Goal: Information Seeking & Learning: Learn about a topic

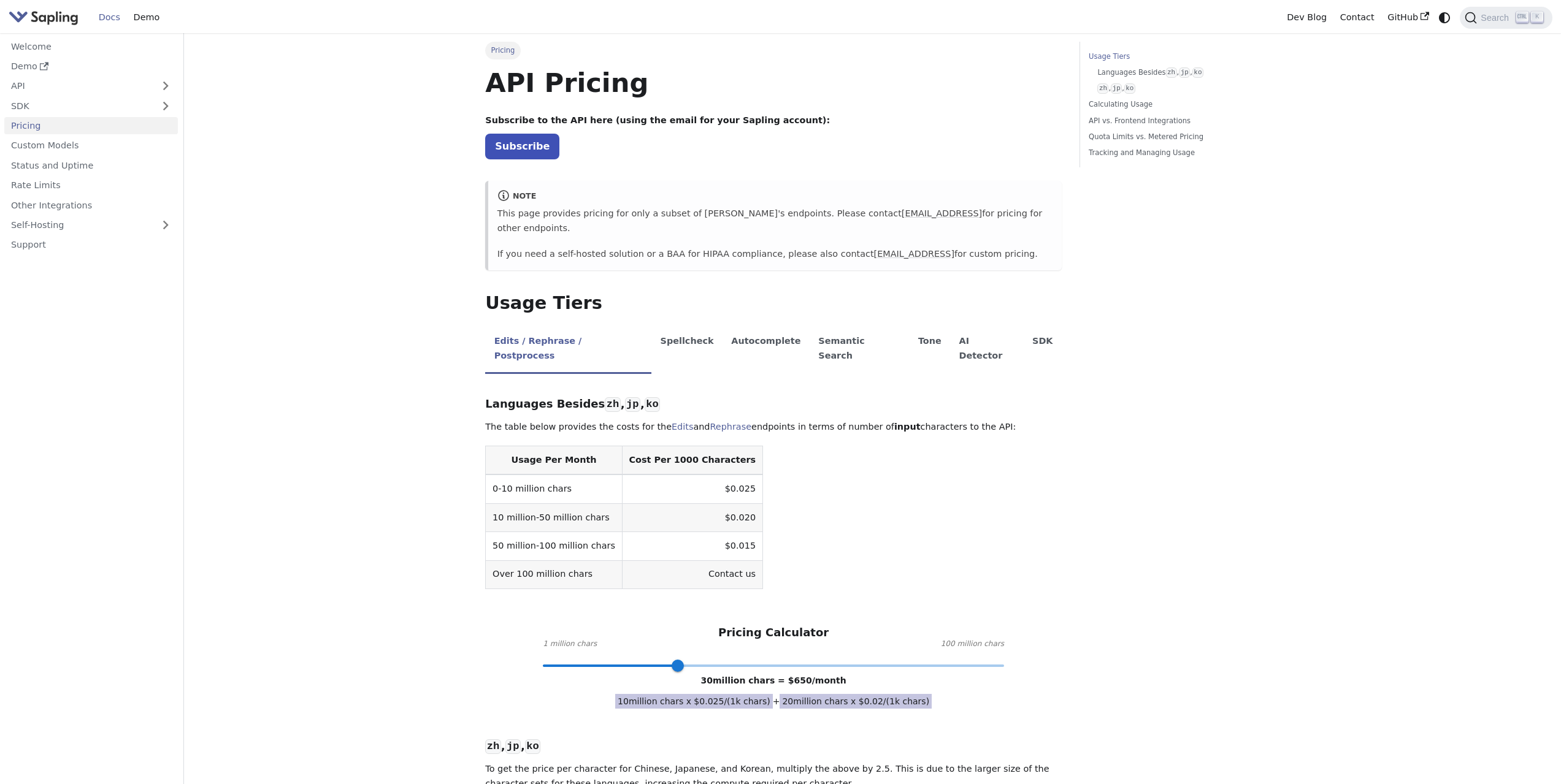
click at [21, 128] on link "Pricing" at bounding box center [91, 126] width 174 height 18
click at [75, 149] on link "Custom Models" at bounding box center [91, 146] width 174 height 18
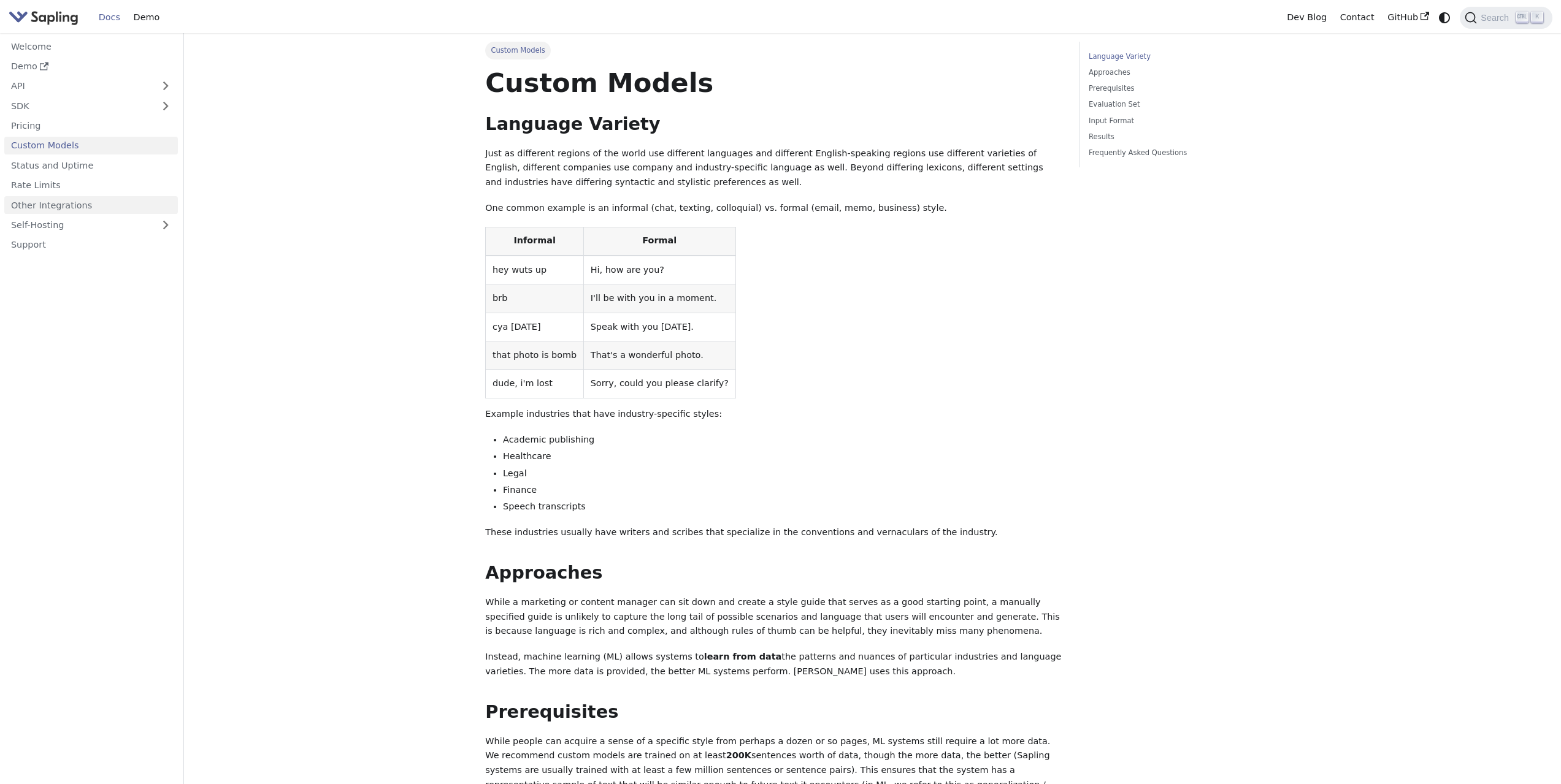
click at [85, 213] on link "Other Integrations" at bounding box center [91, 205] width 174 height 18
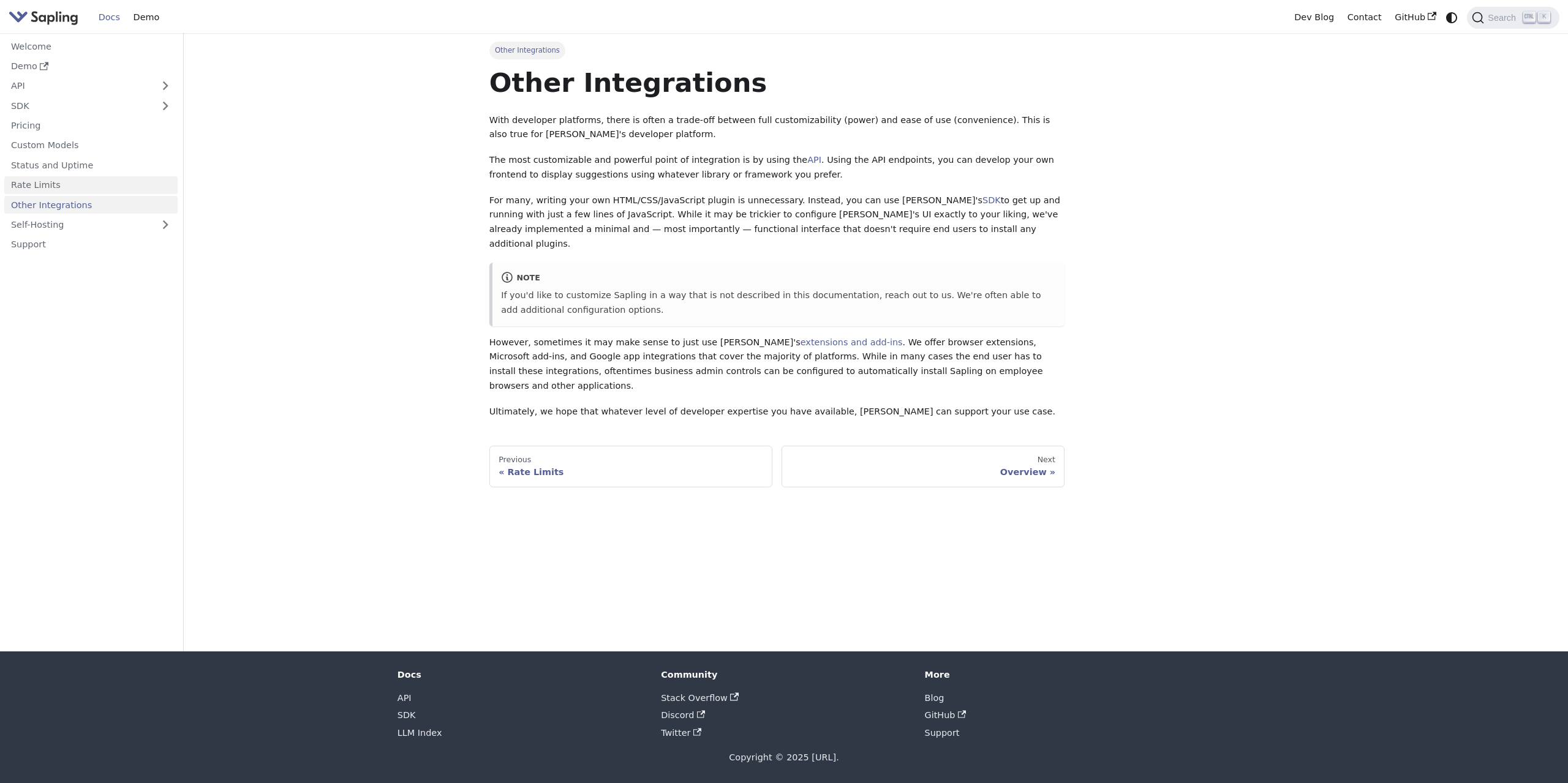
click at [85, 189] on link "Rate Limits" at bounding box center [91, 185] width 174 height 18
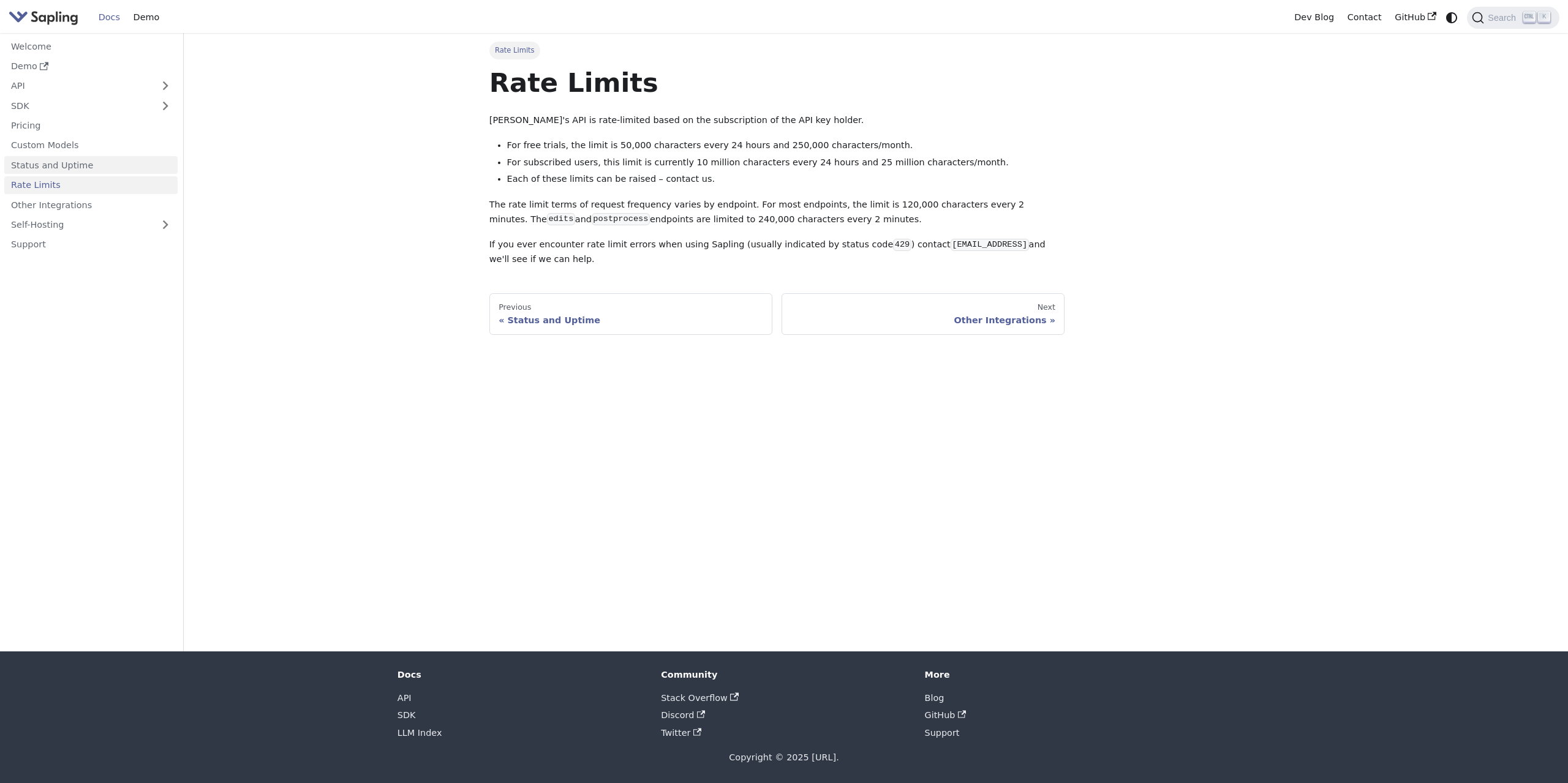
click at [80, 167] on link "Status and Uptime" at bounding box center [91, 165] width 174 height 18
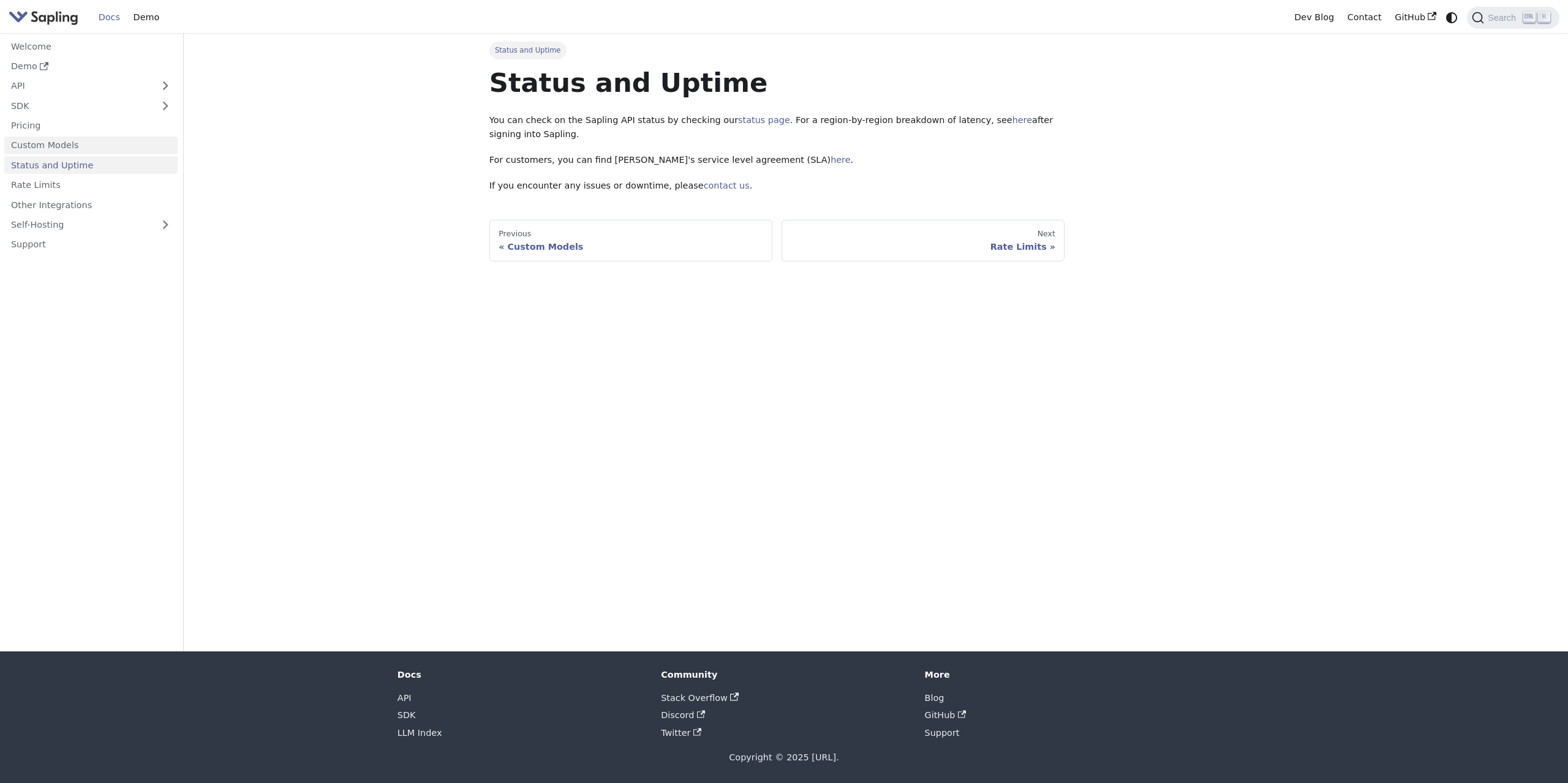
click at [63, 148] on link "Custom Models" at bounding box center [91, 145] width 174 height 18
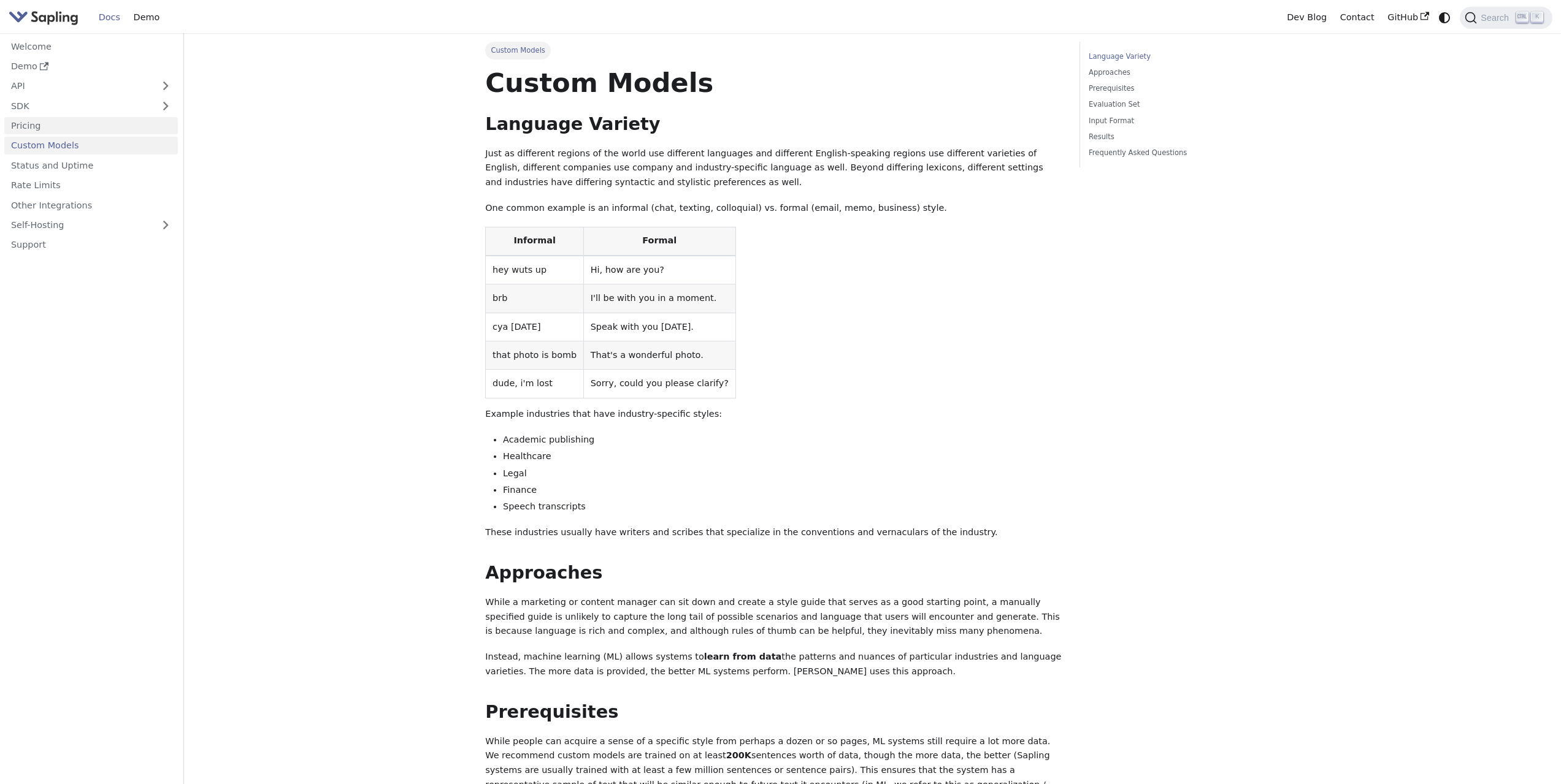
click at [60, 130] on link "Pricing" at bounding box center [91, 126] width 174 height 18
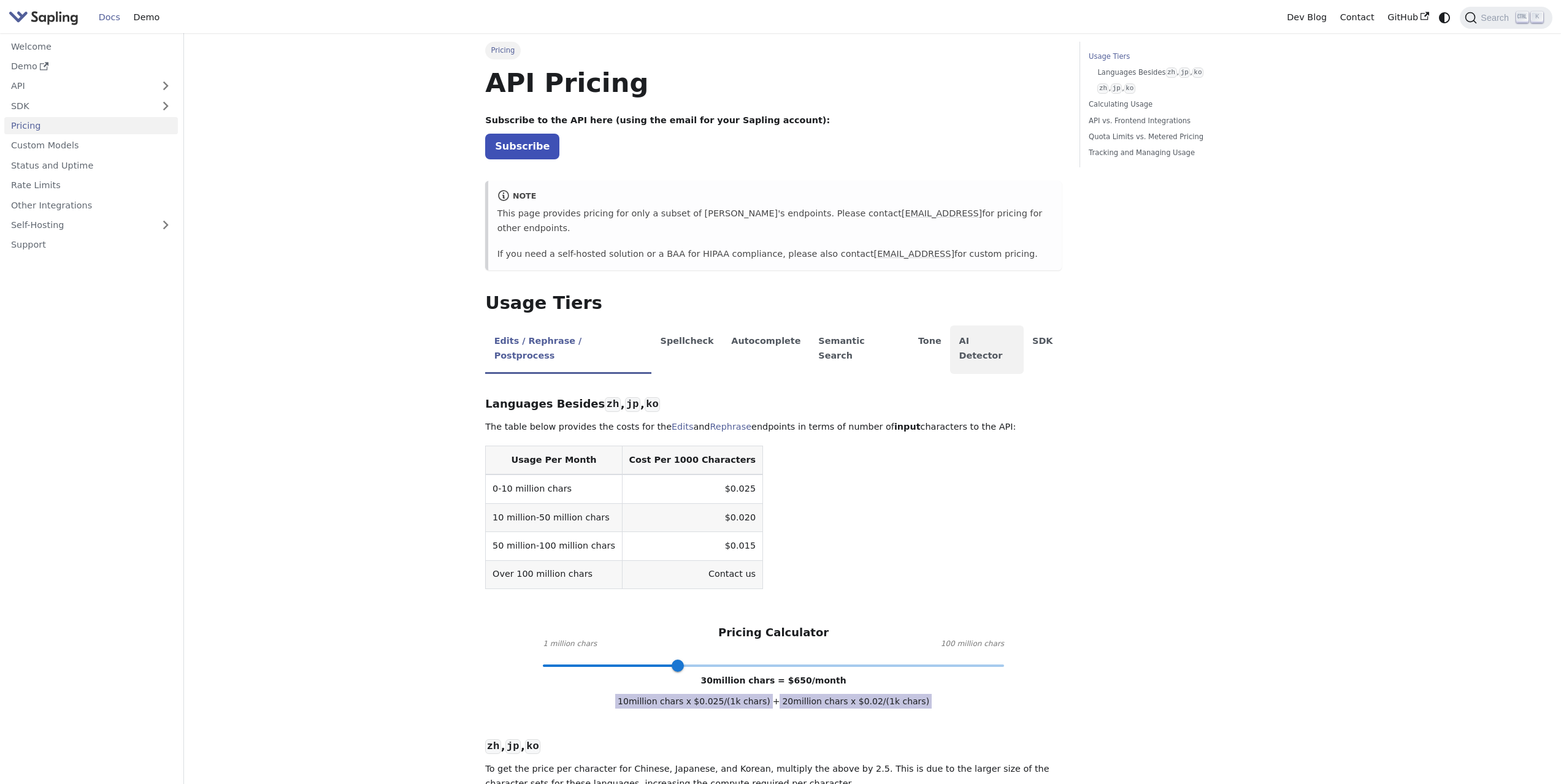
click at [950, 328] on li "AI Detector" at bounding box center [987, 350] width 74 height 49
